Goal: Check status: Check status

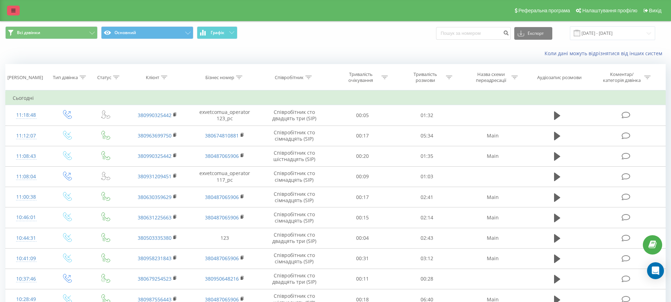
click at [13, 10] on icon at bounding box center [13, 10] width 4 height 5
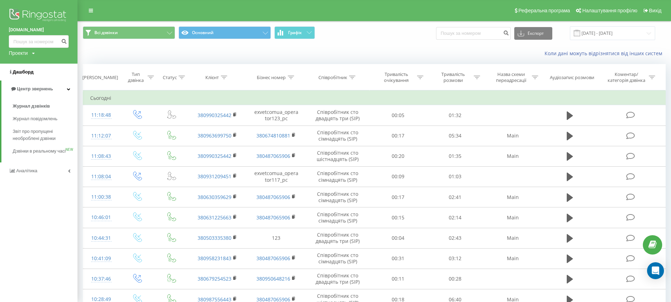
click at [37, 67] on link "Дашборд" at bounding box center [38, 72] width 77 height 17
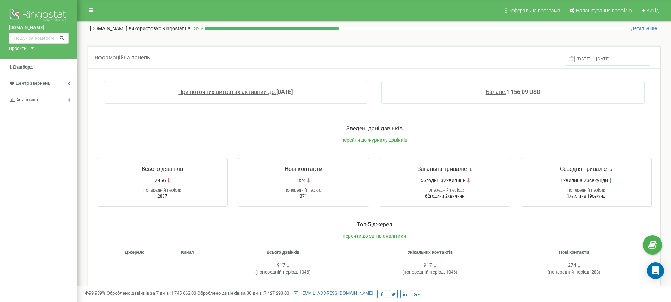
click at [598, 62] on input "[DATE] - [DATE]" at bounding box center [607, 59] width 85 height 14
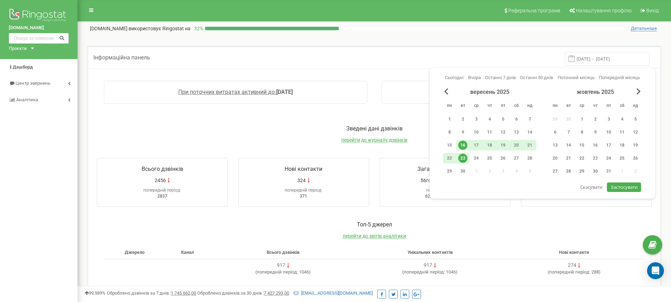
click at [463, 159] on div "23" at bounding box center [462, 158] width 9 height 9
click at [618, 186] on span "Застосувати" at bounding box center [624, 187] width 27 height 6
type input "23.09.2025 - 23.09.2025"
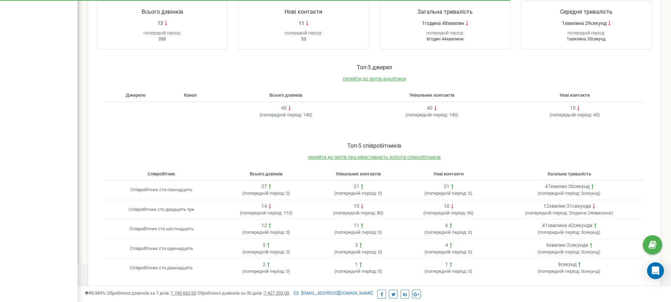
scroll to position [162, 0]
